Goal: Find specific page/section: Find specific page/section

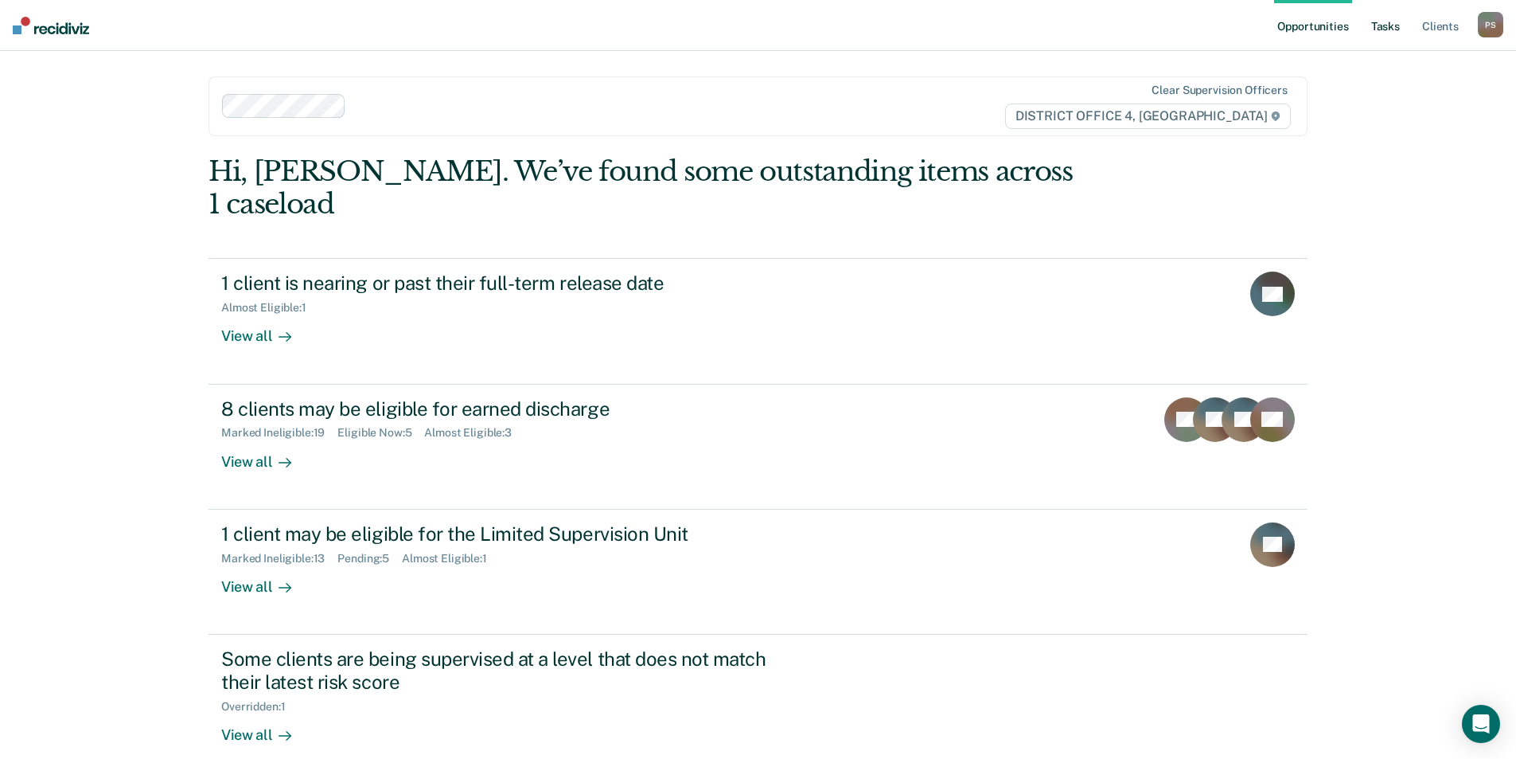
click at [1396, 35] on link "Tasks" at bounding box center [1385, 25] width 35 height 51
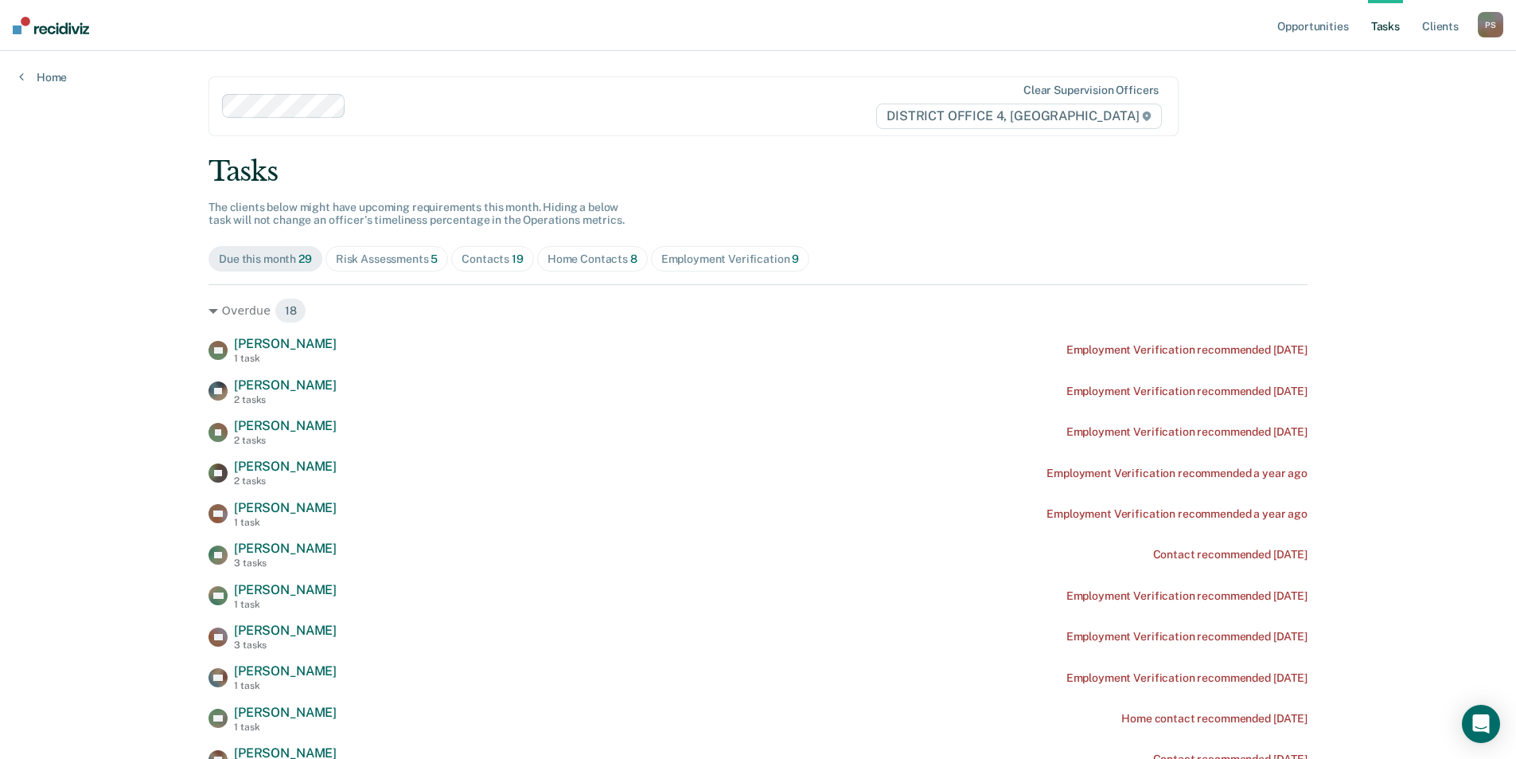
click at [568, 269] on span "Home Contacts 8" at bounding box center [592, 258] width 111 height 25
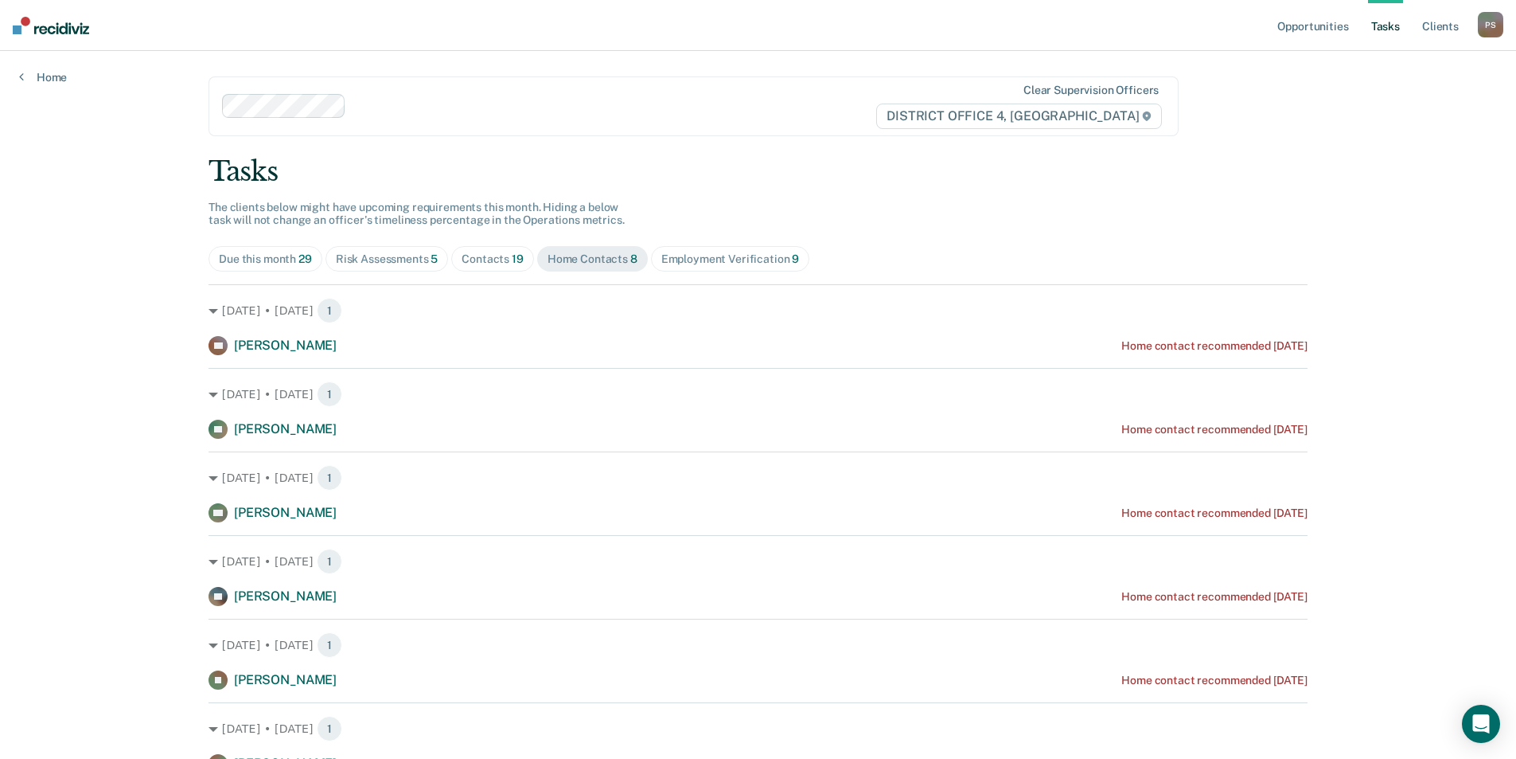
click at [583, 254] on div "Home Contacts 8" at bounding box center [593, 259] width 90 height 14
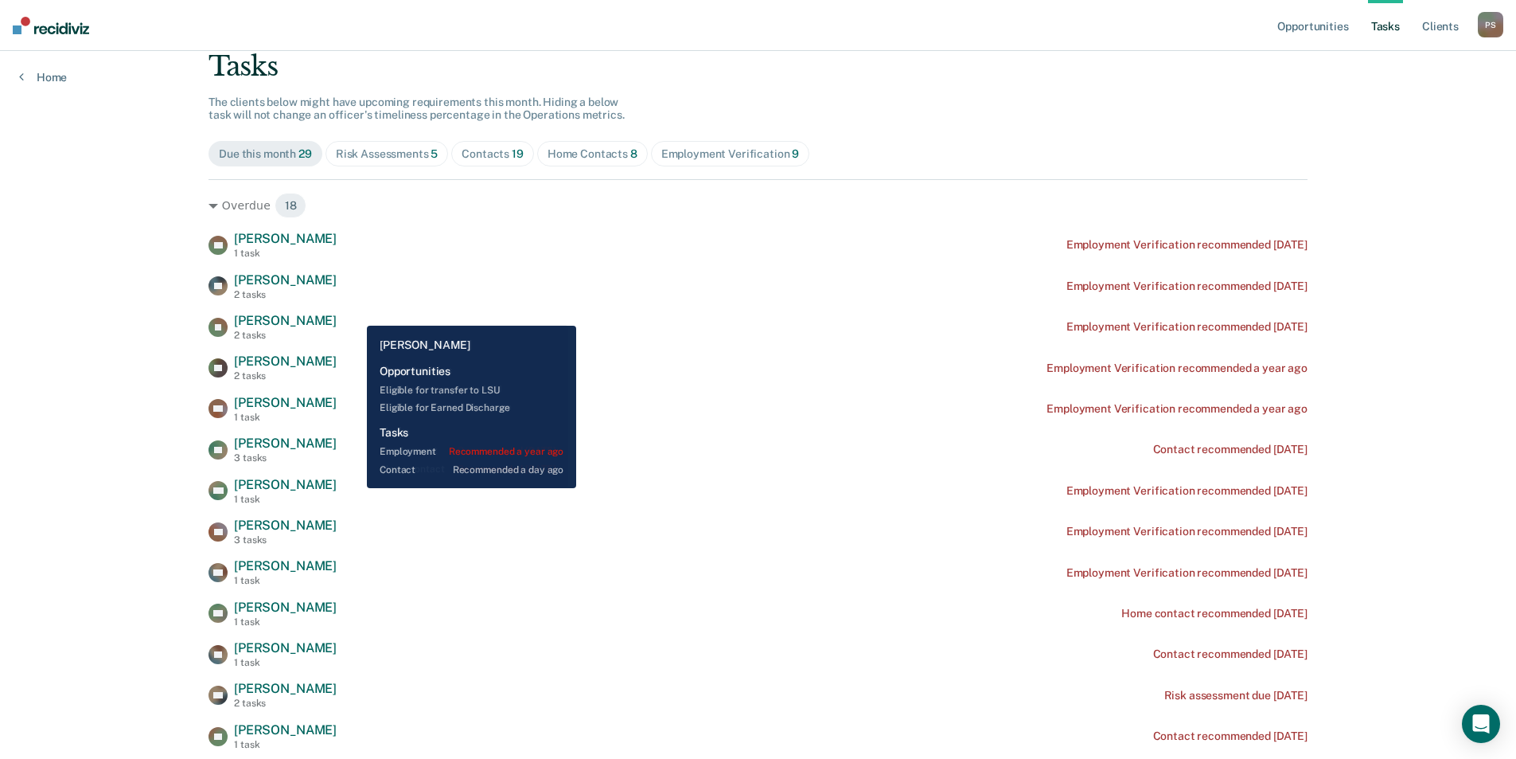
scroll to position [80, 0]
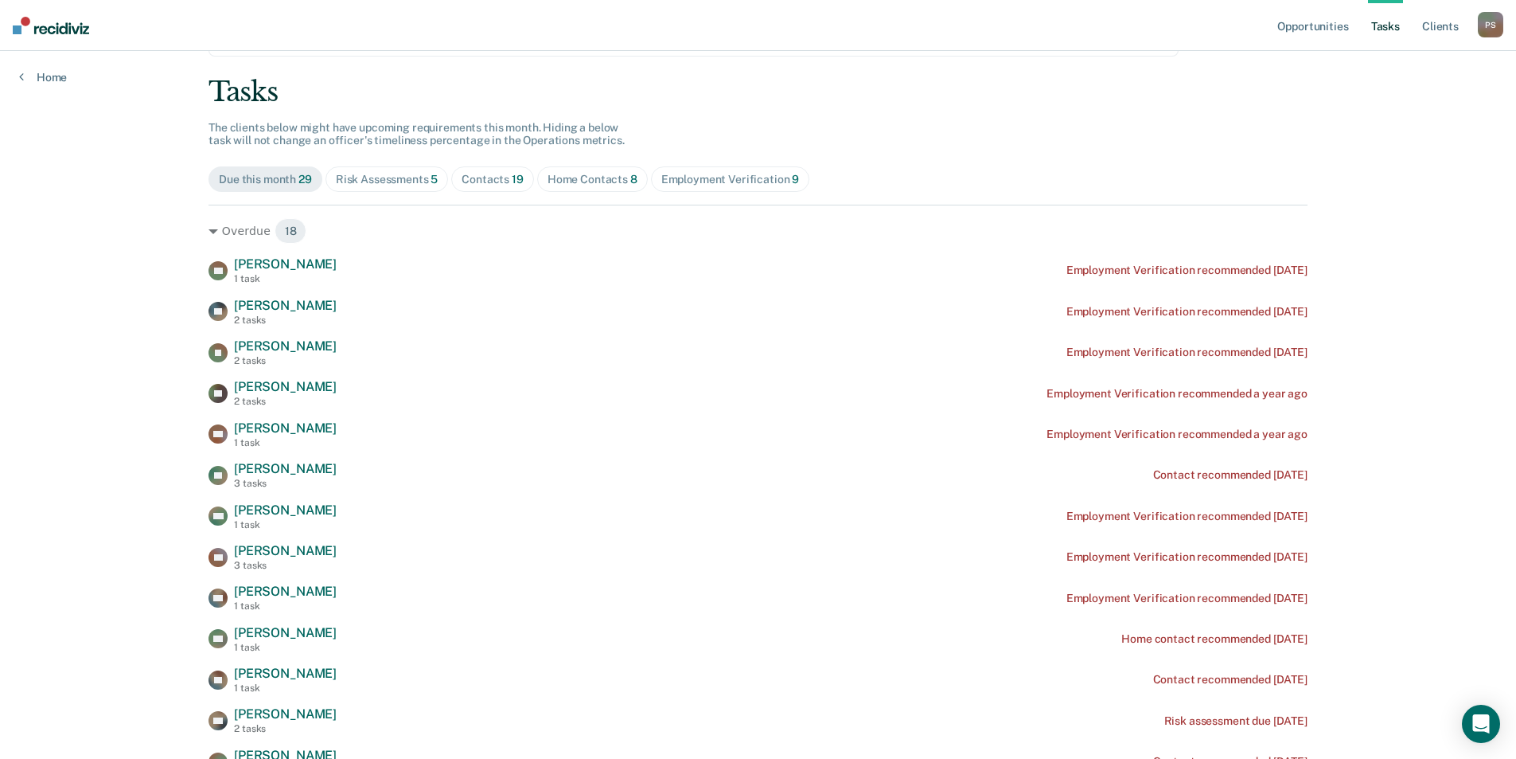
click at [593, 182] on div "Home Contacts 8" at bounding box center [593, 180] width 90 height 14
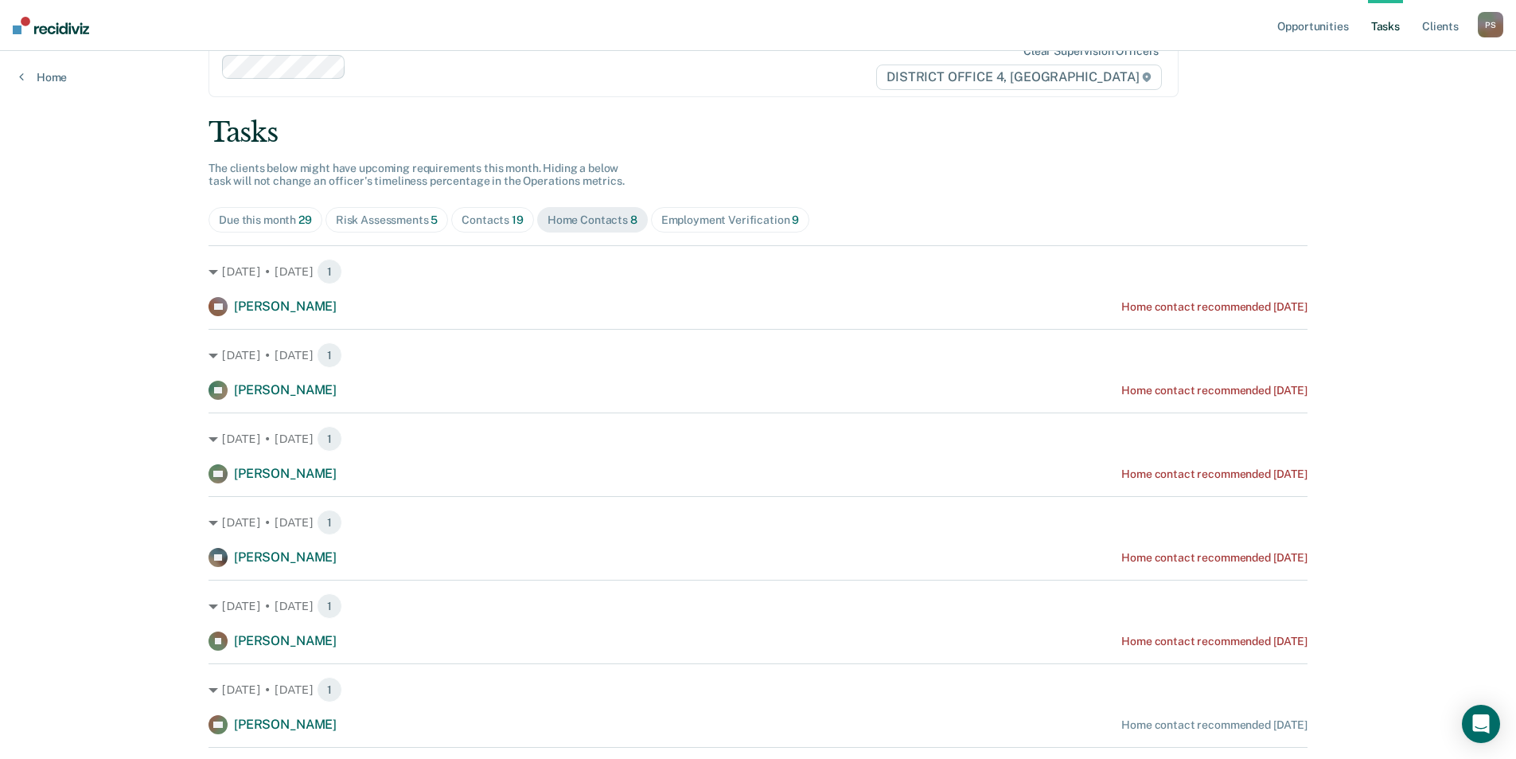
scroll to position [0, 0]
